Goal: Complete Application Form: Complete application form

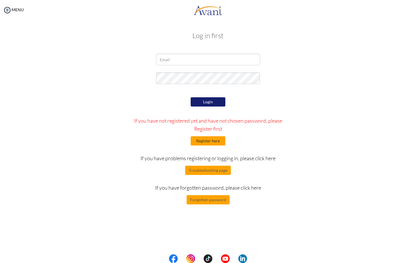
click at [208, 144] on button "Register here" at bounding box center [207, 140] width 35 height 9
click at [214, 140] on button "Register here" at bounding box center [207, 140] width 35 height 9
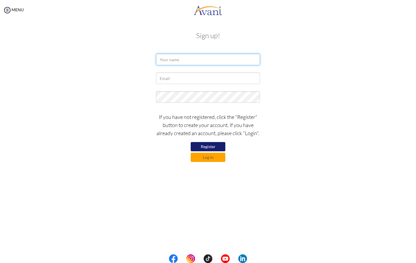
click at [189, 63] on input "text" at bounding box center [208, 60] width 104 height 12
type input "Danielle Richards"
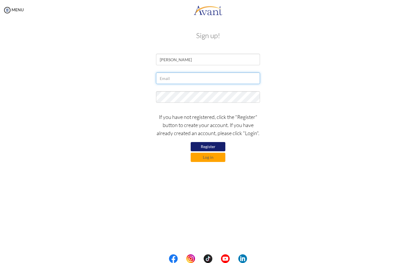
click at [192, 76] on input "text" at bounding box center [208, 78] width 104 height 12
type input "danielleelite1@gmail.com"
click at [202, 148] on button "Register" at bounding box center [207, 146] width 35 height 9
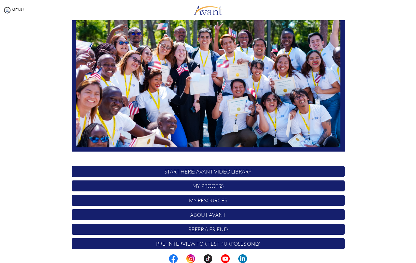
scroll to position [58, 0]
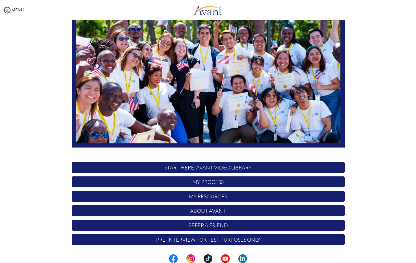
click at [202, 167] on p "START HERE: Avant Video Library" at bounding box center [208, 167] width 273 height 11
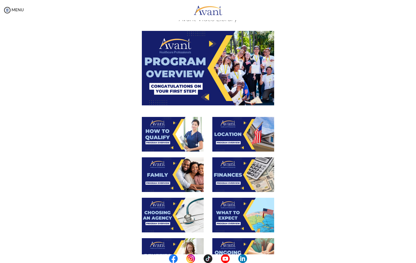
scroll to position [0, 0]
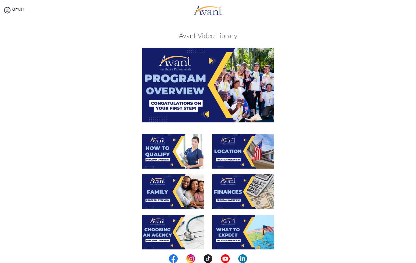
click at [205, 78] on img at bounding box center [208, 85] width 132 height 74
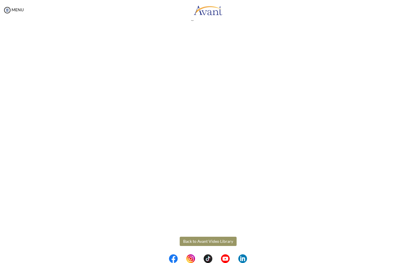
scroll to position [21, 0]
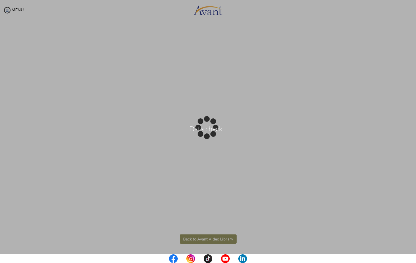
click at [210, 237] on body "Data check... Maintenance break. Please come back in 2 hours. MENU My Status Wh…" at bounding box center [208, 131] width 416 height 263
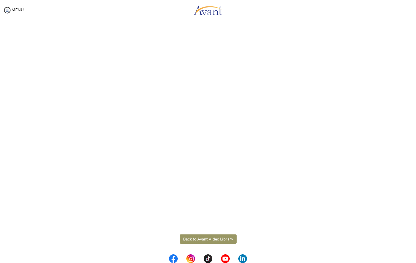
click at [206, 238] on button "Back to Avant Video Library" at bounding box center [208, 238] width 57 height 9
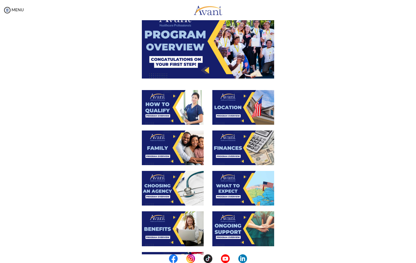
scroll to position [29, 0]
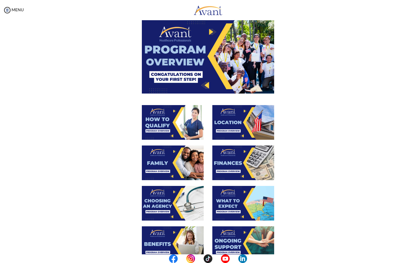
click at [164, 122] on img at bounding box center [173, 122] width 62 height 35
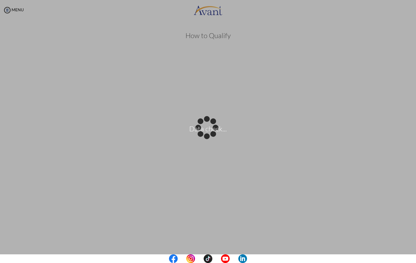
click at [19, 13] on body "Data check... Maintenance break. Please come back in 2 hours. MENU My Status Wh…" at bounding box center [208, 131] width 416 height 263
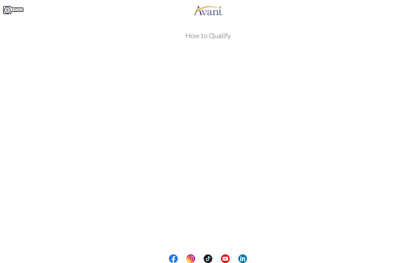
click at [10, 12] on img at bounding box center [7, 10] width 9 height 9
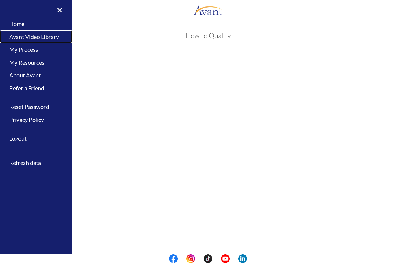
click at [56, 33] on link "Avant Video Library" at bounding box center [36, 36] width 72 height 13
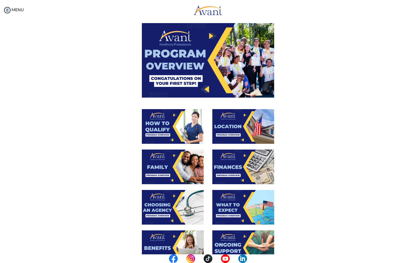
scroll to position [58, 0]
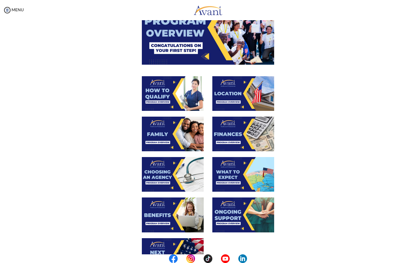
click at [231, 98] on img at bounding box center [243, 93] width 62 height 35
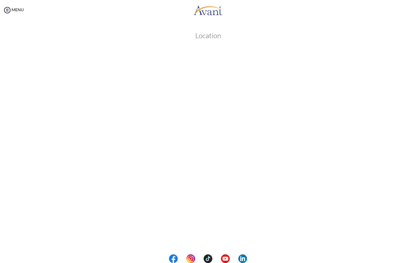
click at [15, 14] on body "Maintenance break. Please come back in 2 hours. MENU My Status What is the next…" at bounding box center [208, 131] width 416 height 263
click at [19, 13] on div "MENU" at bounding box center [12, 131] width 24 height 263
click at [18, 10] on link "MENU" at bounding box center [13, 9] width 21 height 5
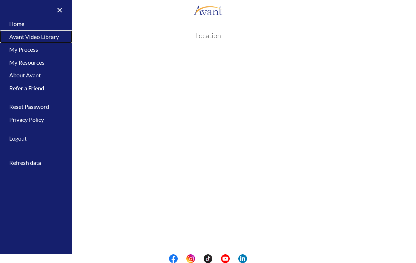
click at [34, 39] on link "Avant Video Library" at bounding box center [36, 36] width 72 height 13
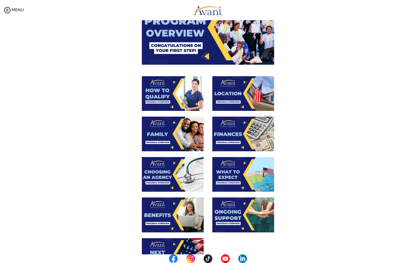
click at [164, 132] on img at bounding box center [173, 134] width 62 height 35
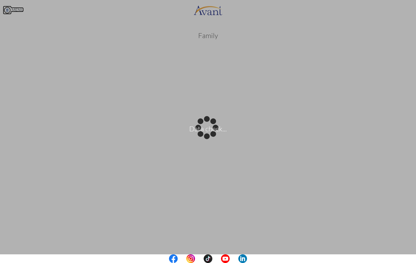
click at [11, 11] on body "Data check... Maintenance break. Please come back in 2 hours. MENU My Status Wh…" at bounding box center [208, 131] width 416 height 263
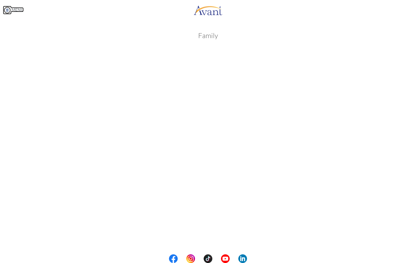
click at [19, 10] on link "MENU" at bounding box center [13, 9] width 21 height 5
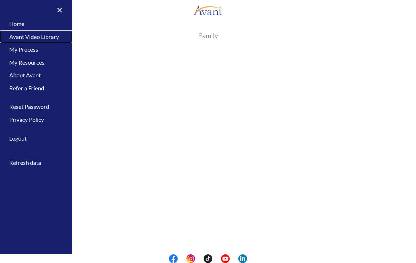
click at [53, 40] on link "Avant Video Library" at bounding box center [36, 36] width 72 height 13
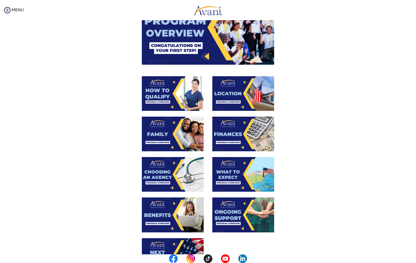
click at [237, 136] on img at bounding box center [243, 134] width 62 height 35
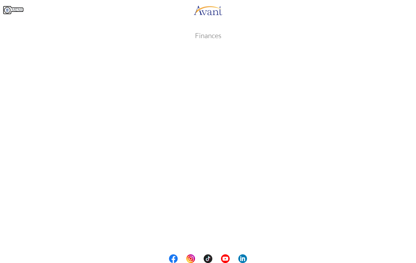
click at [16, 9] on body "Maintenance break. Please come back in 2 hours. MENU My Status What is the next…" at bounding box center [208, 131] width 416 height 263
click at [15, 11] on link "MENU" at bounding box center [13, 9] width 21 height 5
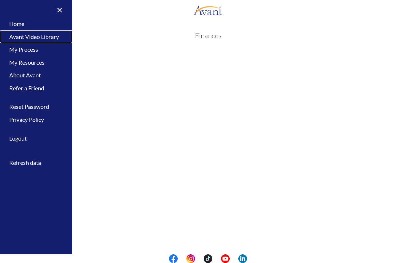
click at [37, 36] on link "Avant Video Library" at bounding box center [36, 36] width 72 height 13
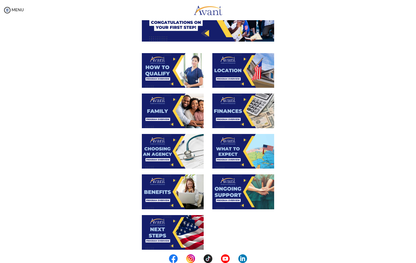
scroll to position [87, 0]
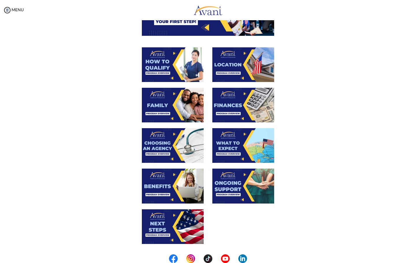
click at [167, 144] on img at bounding box center [173, 145] width 62 height 35
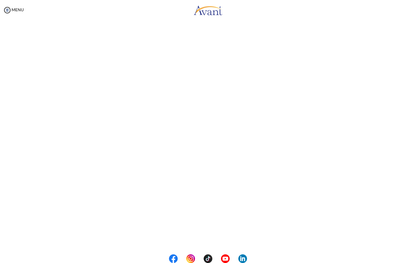
scroll to position [58, 0]
click at [15, 12] on body "Maintenance break. Please come back in 2 hours. MENU My Status What is the next…" at bounding box center [208, 131] width 416 height 263
click at [15, 8] on link "MENU" at bounding box center [13, 9] width 21 height 5
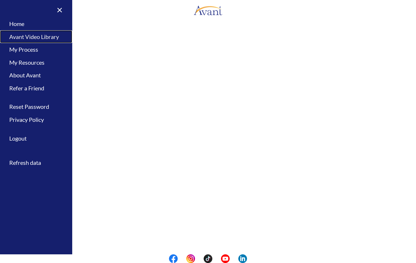
click at [42, 41] on link "Avant Video Library" at bounding box center [36, 36] width 72 height 13
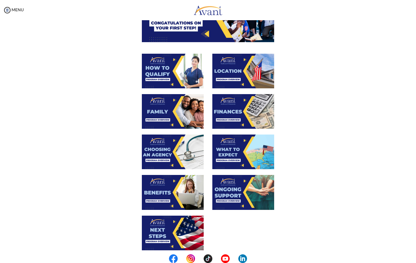
scroll to position [87, 0]
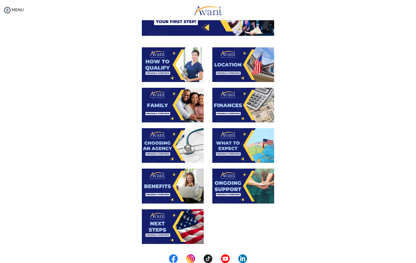
click at [233, 146] on img at bounding box center [243, 145] width 62 height 35
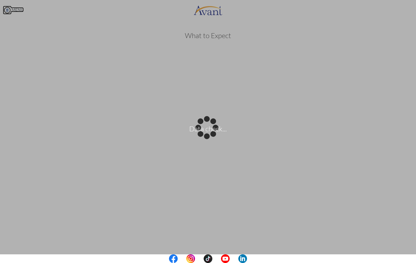
click at [11, 12] on body "Data check... Maintenance break. Please come back in 2 hours. MENU My Status Wh…" at bounding box center [208, 131] width 416 height 263
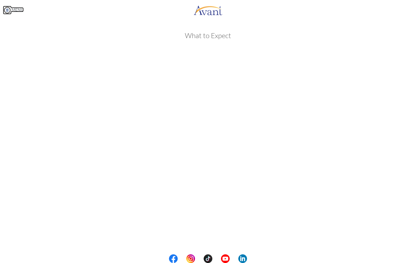
click at [12, 11] on link "MENU" at bounding box center [13, 9] width 21 height 5
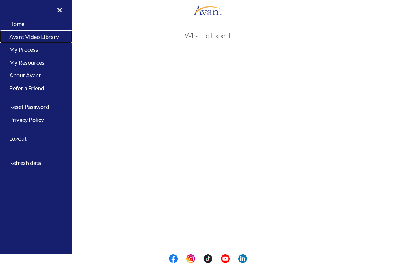
click at [42, 35] on link "Avant Video Library" at bounding box center [36, 36] width 72 height 13
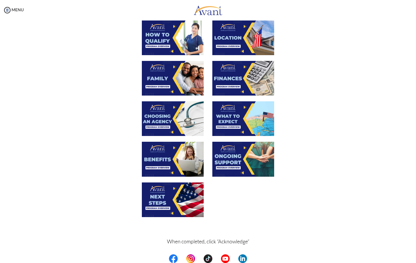
scroll to position [115, 0]
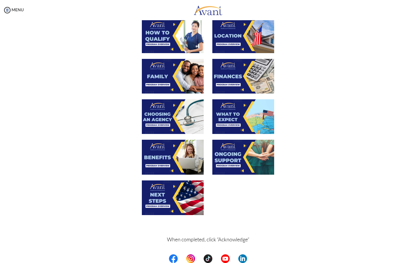
click at [160, 151] on img at bounding box center [173, 157] width 62 height 35
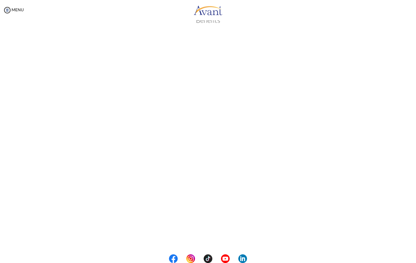
scroll to position [83, 0]
click at [22, 10] on body "Maintenance break. Please come back in 2 hours. MENU My Status What is the next…" at bounding box center [208, 131] width 416 height 263
click at [13, 13] on div "MENU" at bounding box center [12, 131] width 24 height 263
click at [12, 10] on link "MENU" at bounding box center [13, 9] width 21 height 5
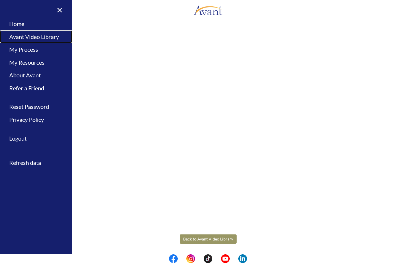
click at [44, 39] on link "Avant Video Library" at bounding box center [36, 36] width 72 height 13
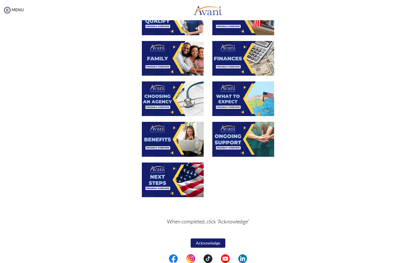
scroll to position [134, 0]
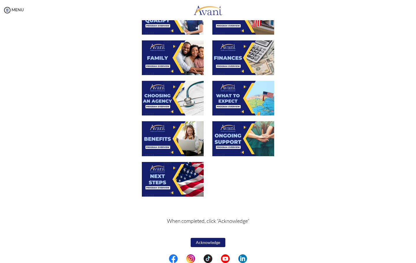
click at [244, 138] on img at bounding box center [243, 138] width 62 height 35
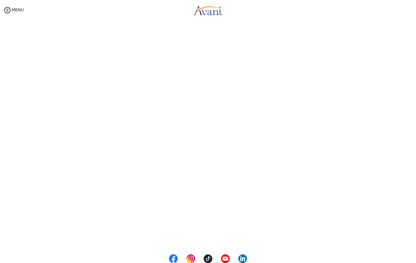
scroll to position [58, 0]
click at [15, 13] on body "Maintenance break. Please come back in 2 hours. MENU My Status What is the next…" at bounding box center [208, 131] width 416 height 263
click at [16, 11] on link "MENU" at bounding box center [13, 9] width 21 height 5
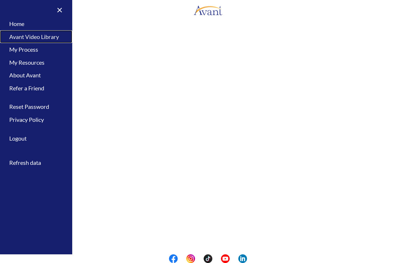
click at [35, 39] on link "Avant Video Library" at bounding box center [36, 36] width 72 height 13
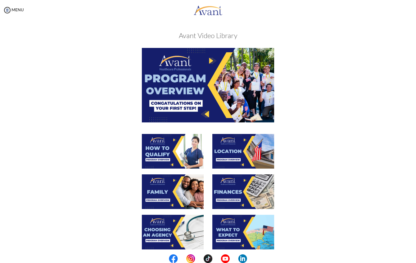
scroll to position [87, 0]
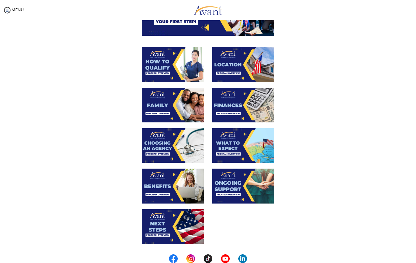
click at [160, 220] on img at bounding box center [173, 226] width 62 height 35
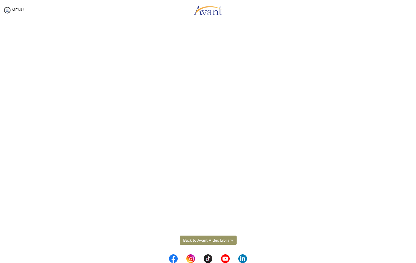
scroll to position [83, 0]
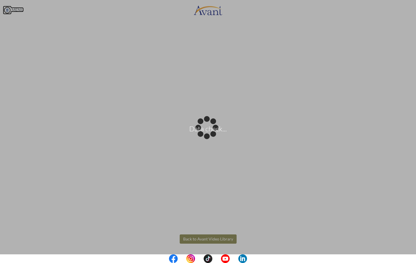
click at [14, 9] on body "Data check... Maintenance break. Please come back in 2 hours. MENU My Status Wh…" at bounding box center [208, 131] width 416 height 263
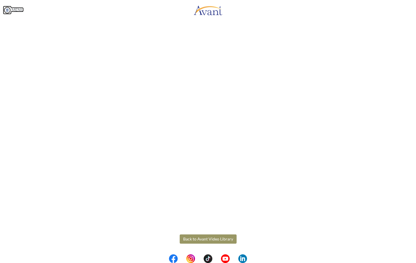
click at [18, 11] on link "MENU" at bounding box center [13, 9] width 21 height 5
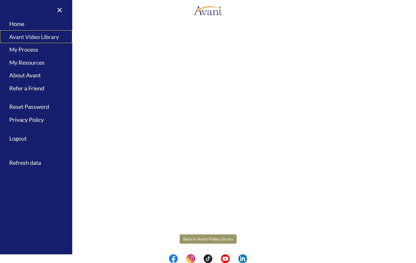
click at [42, 34] on link "Avant Video Library" at bounding box center [36, 36] width 72 height 13
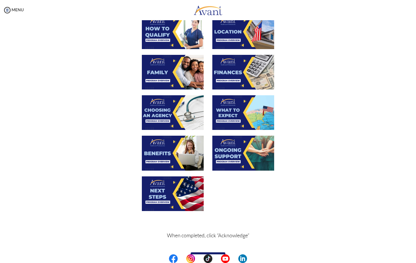
scroll to position [134, 0]
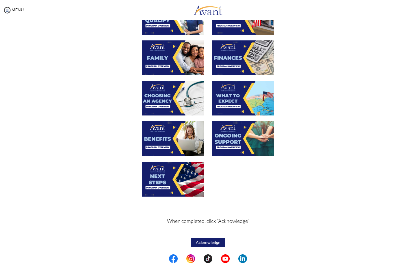
click at [211, 242] on button "Acknowledge" at bounding box center [207, 242] width 35 height 9
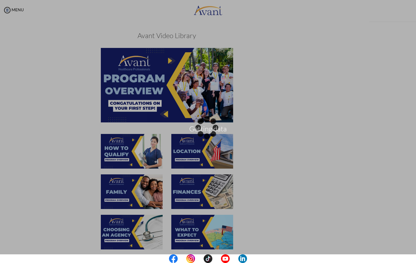
scroll to position [134, 0]
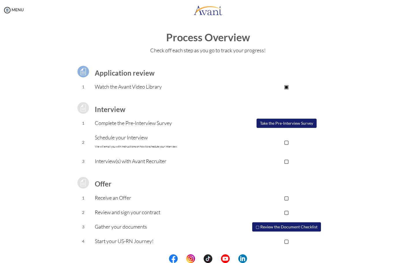
click at [292, 124] on button "Take the Pre-Interview Survey" at bounding box center [286, 123] width 60 height 9
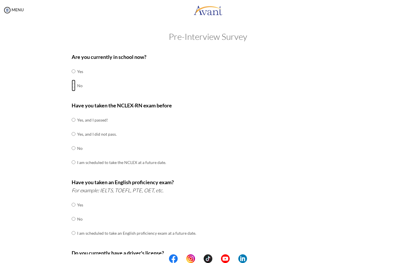
click at [72, 84] on input "radio" at bounding box center [74, 86] width 4 height 12
radio input "true"
click at [72, 148] on input "radio" at bounding box center [74, 148] width 4 height 12
radio input "true"
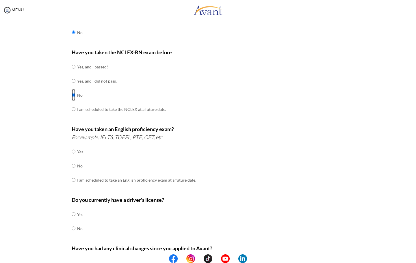
scroll to position [58, 0]
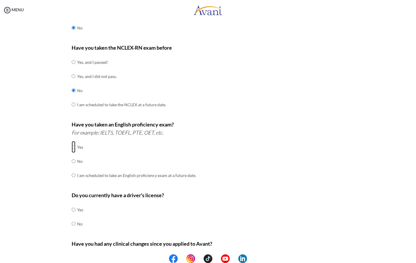
click at [72, 148] on input "radio" at bounding box center [74, 147] width 4 height 12
radio input "true"
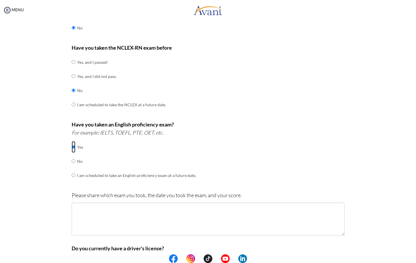
scroll to position [87, 0]
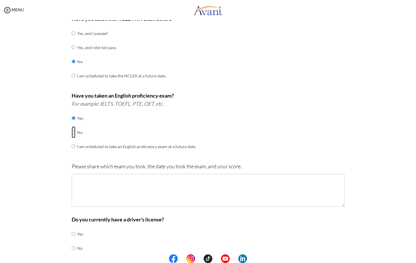
click at [72, 133] on input "radio" at bounding box center [74, 132] width 4 height 12
radio input "true"
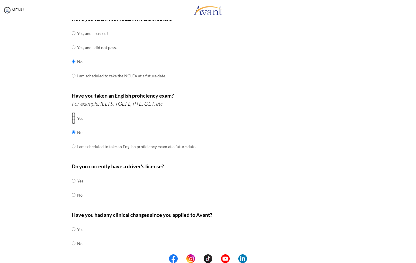
click at [72, 118] on input "radio" at bounding box center [74, 118] width 4 height 12
radio input "true"
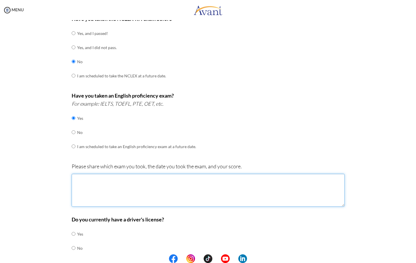
click at [156, 187] on textarea at bounding box center [208, 190] width 273 height 33
paste textarea "English Language"
click at [73, 181] on textarea "English Language" at bounding box center [208, 190] width 273 height 33
click at [119, 181] on textarea "CSEC- English Language" at bounding box center [208, 190] width 273 height 33
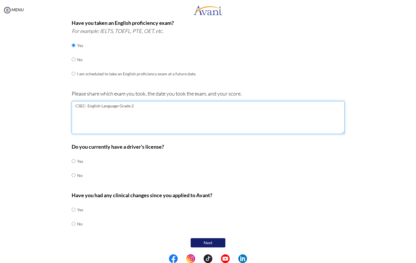
scroll to position [160, 0]
type textarea "CSEC- English Language-Grade 2"
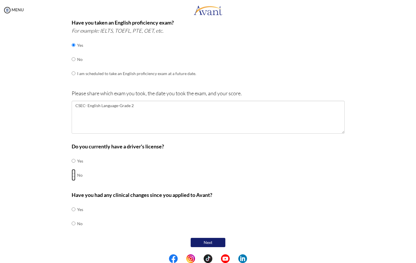
click at [72, 174] on input "radio" at bounding box center [74, 175] width 4 height 12
radio input "true"
click at [72, 225] on input "radio" at bounding box center [74, 224] width 4 height 12
radio input "true"
click at [206, 241] on button "Next" at bounding box center [207, 242] width 35 height 9
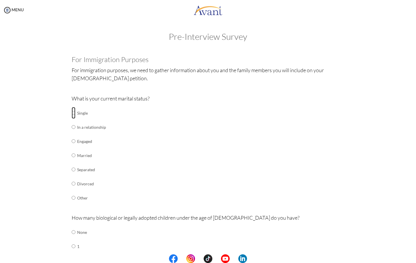
click at [72, 114] on input "radio" at bounding box center [74, 113] width 4 height 12
radio input "true"
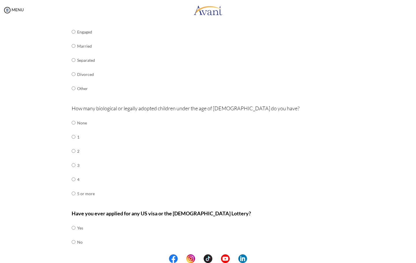
scroll to position [115, 0]
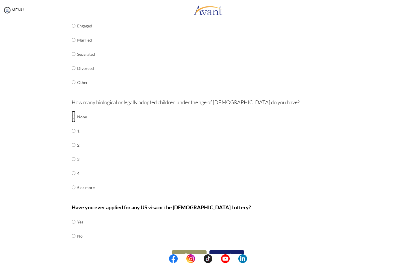
click at [72, 118] on input "radio" at bounding box center [74, 117] width 4 height 12
radio input "true"
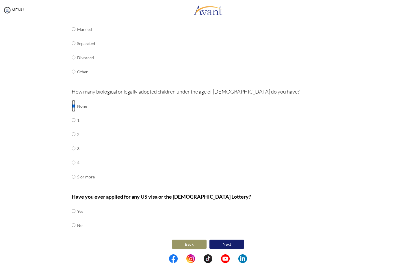
scroll to position [128, 0]
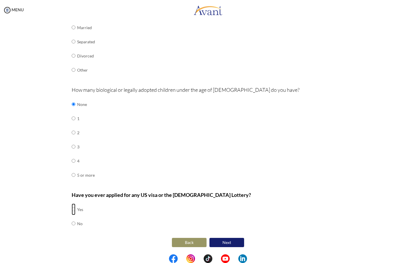
click at [72, 211] on input "radio" at bounding box center [74, 209] width 4 height 12
radio input "true"
click at [231, 240] on button "Next" at bounding box center [226, 242] width 35 height 9
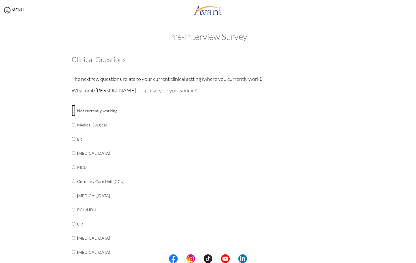
click at [72, 111] on input "radio" at bounding box center [74, 111] width 4 height 12
radio input "true"
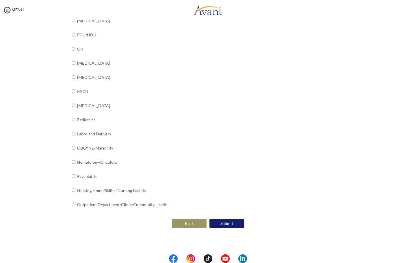
scroll to position [176, 0]
click at [225, 224] on button "Submit" at bounding box center [226, 222] width 35 height 9
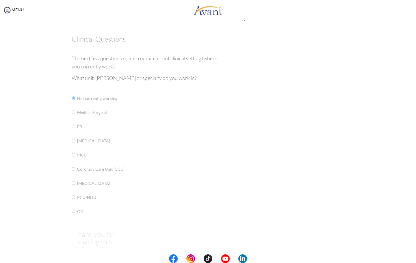
scroll to position [0, 0]
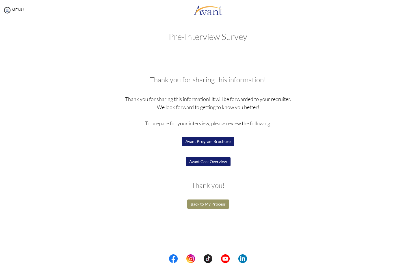
click at [221, 142] on button "Avant Program Brochure" at bounding box center [208, 141] width 52 height 9
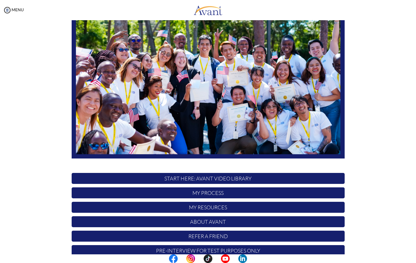
scroll to position [58, 0]
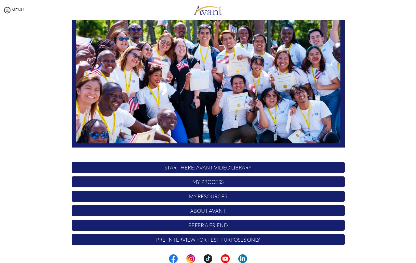
click at [192, 183] on p "My Process" at bounding box center [208, 181] width 273 height 11
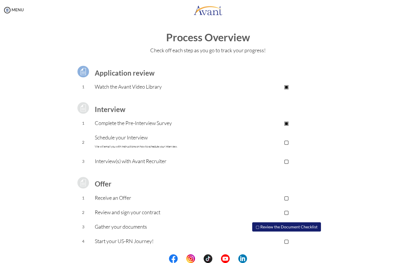
click at [287, 141] on p "▢" at bounding box center [286, 142] width 116 height 8
click at [286, 142] on p "▣" at bounding box center [286, 142] width 116 height 8
click at [281, 226] on button "▢ Review the Document Checklist" at bounding box center [286, 226] width 69 height 9
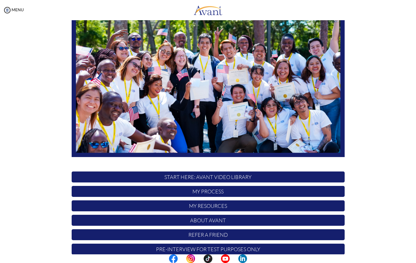
scroll to position [58, 0]
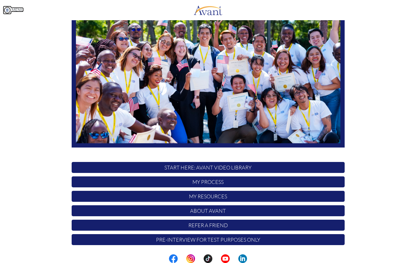
click at [20, 9] on link "MENU" at bounding box center [13, 9] width 21 height 5
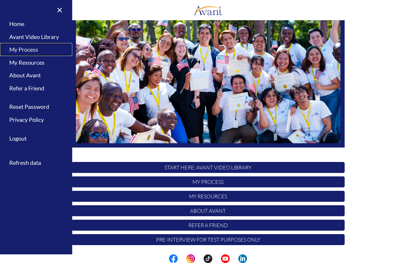
click at [32, 50] on link "My Process" at bounding box center [36, 49] width 72 height 13
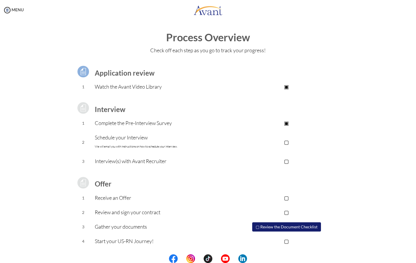
click at [126, 124] on p "Complete the Pre-Interview Survey" at bounding box center [162, 123] width 134 height 8
click at [8, 7] on img at bounding box center [7, 10] width 9 height 9
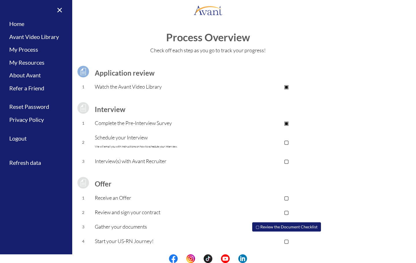
click at [216, 99] on td at bounding box center [162, 97] width 134 height 6
click at [60, 11] on link "×" at bounding box center [56, 9] width 18 height 19
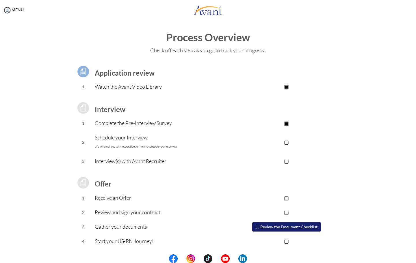
click at [145, 160] on p "Interview(s) with Avant Recruiter" at bounding box center [162, 161] width 134 height 8
click at [311, 226] on button "▢ Review the Document Checklist" at bounding box center [286, 226] width 69 height 9
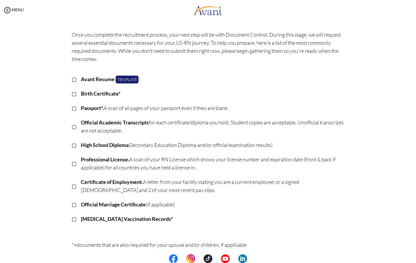
scroll to position [5, 0]
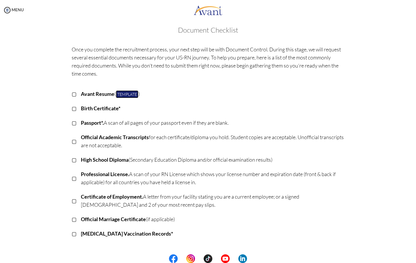
click at [124, 96] on link "Template" at bounding box center [127, 94] width 23 height 8
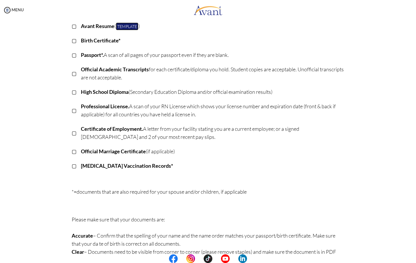
scroll to position [92, 0]
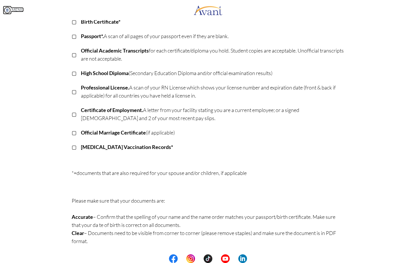
click at [12, 9] on link "MENU" at bounding box center [13, 9] width 21 height 5
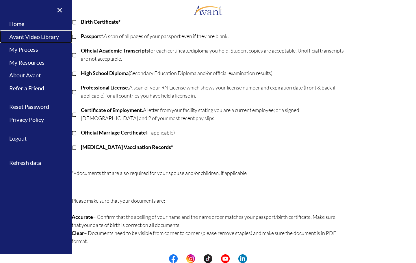
click at [45, 34] on link "Avant Video Library" at bounding box center [36, 36] width 72 height 13
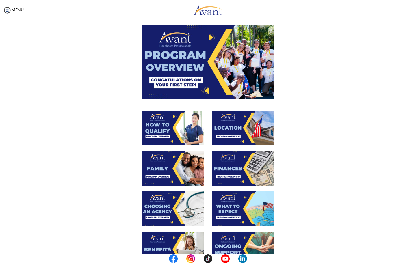
scroll to position [134, 0]
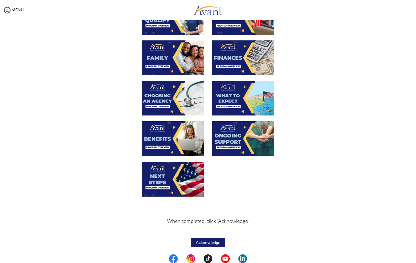
click at [209, 241] on button "Acknowledge" at bounding box center [207, 242] width 35 height 9
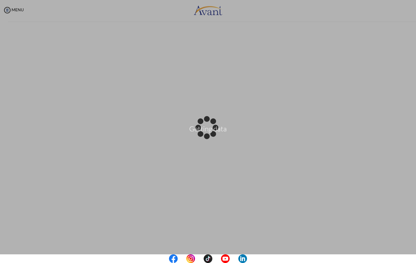
scroll to position [0, 0]
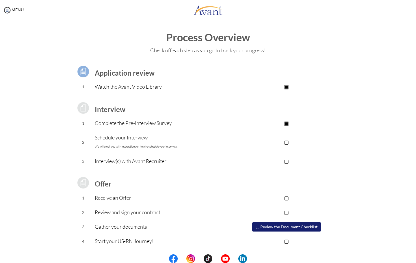
click at [123, 121] on p "Complete the Pre-Interview Survey" at bounding box center [162, 123] width 134 height 8
click at [89, 109] on img at bounding box center [83, 108] width 14 height 14
click at [82, 108] on img at bounding box center [83, 108] width 14 height 14
click at [13, 9] on link "MENU" at bounding box center [13, 9] width 21 height 5
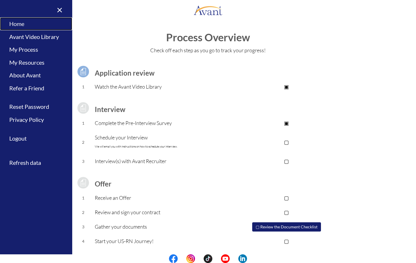
click at [19, 26] on link "Home" at bounding box center [36, 23] width 72 height 13
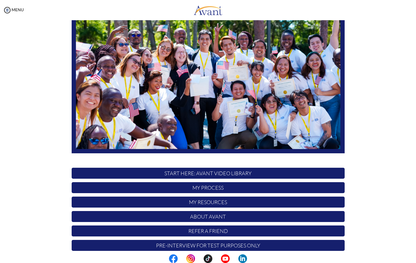
scroll to position [58, 0]
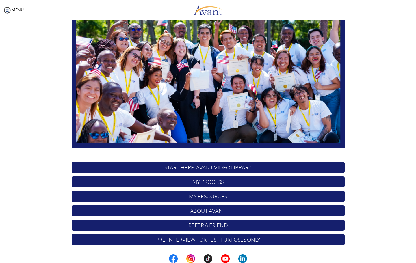
click at [210, 238] on p "Pre-Interview for test purposes only" at bounding box center [208, 239] width 273 height 11
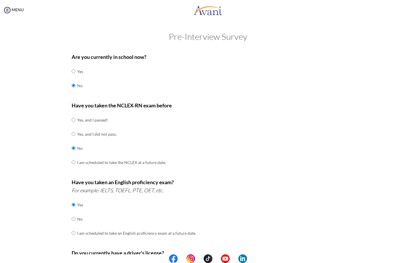
scroll to position [107, 0]
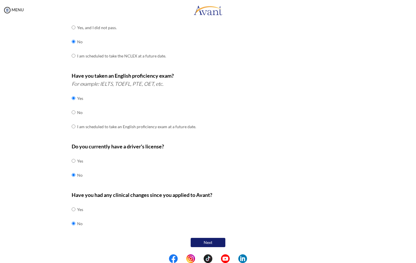
click at [212, 241] on button "Next" at bounding box center [207, 242] width 35 height 9
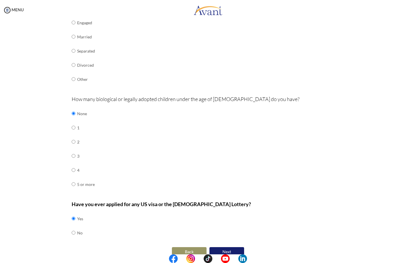
scroll to position [128, 0]
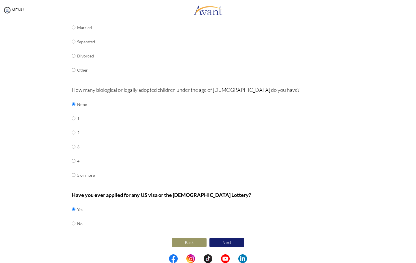
click at [221, 242] on button "Next" at bounding box center [226, 242] width 35 height 9
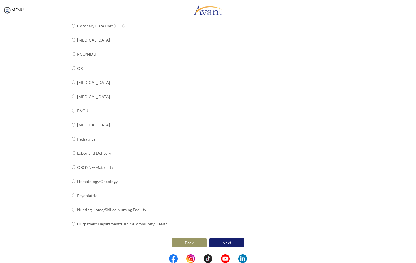
scroll to position [156, 0]
click at [218, 240] on button "Next" at bounding box center [226, 242] width 35 height 9
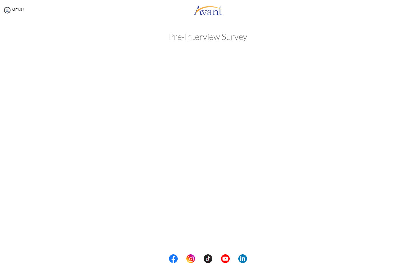
click at [68, 26] on div "My Status What is the next step? We would like you to watch the introductory vi…" at bounding box center [208, 151] width 416 height 263
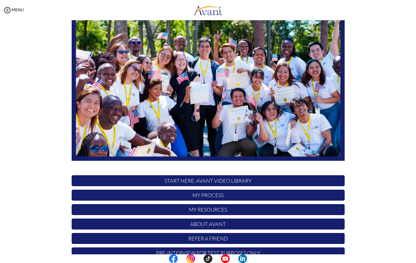
scroll to position [58, 0]
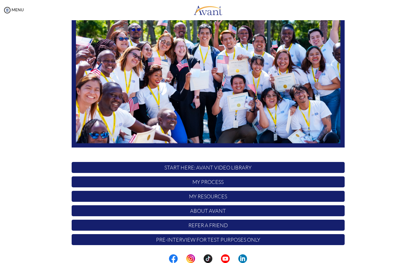
click at [196, 241] on p "Pre-Interview for test purposes only" at bounding box center [208, 239] width 273 height 11
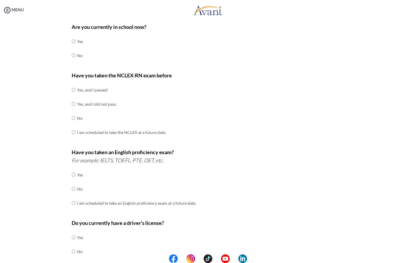
scroll to position [107, 0]
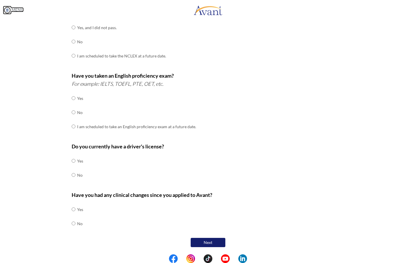
click at [6, 10] on img at bounding box center [7, 10] width 9 height 9
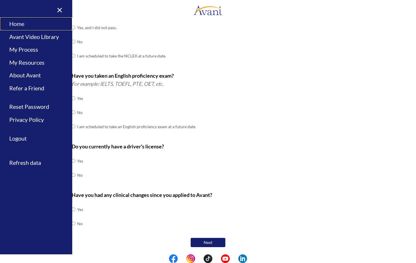
click at [24, 28] on link "Home" at bounding box center [36, 23] width 72 height 13
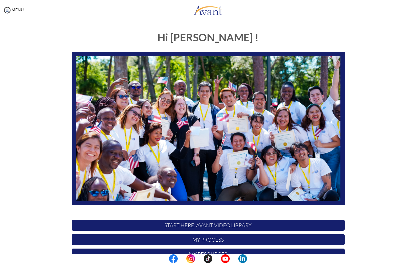
click at [199, 239] on p "My Process" at bounding box center [208, 239] width 273 height 11
